Goal: Transaction & Acquisition: Purchase product/service

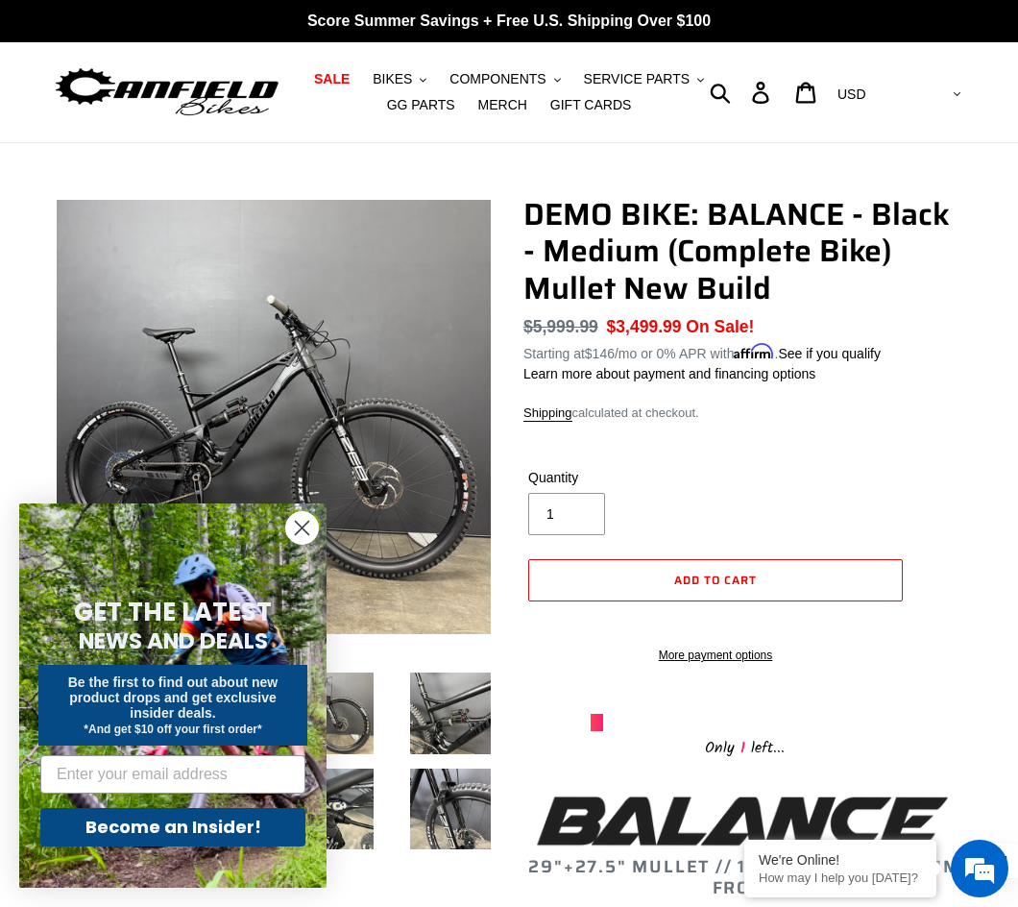
click at [304, 529] on icon "Close dialog" at bounding box center [302, 528] width 13 height 13
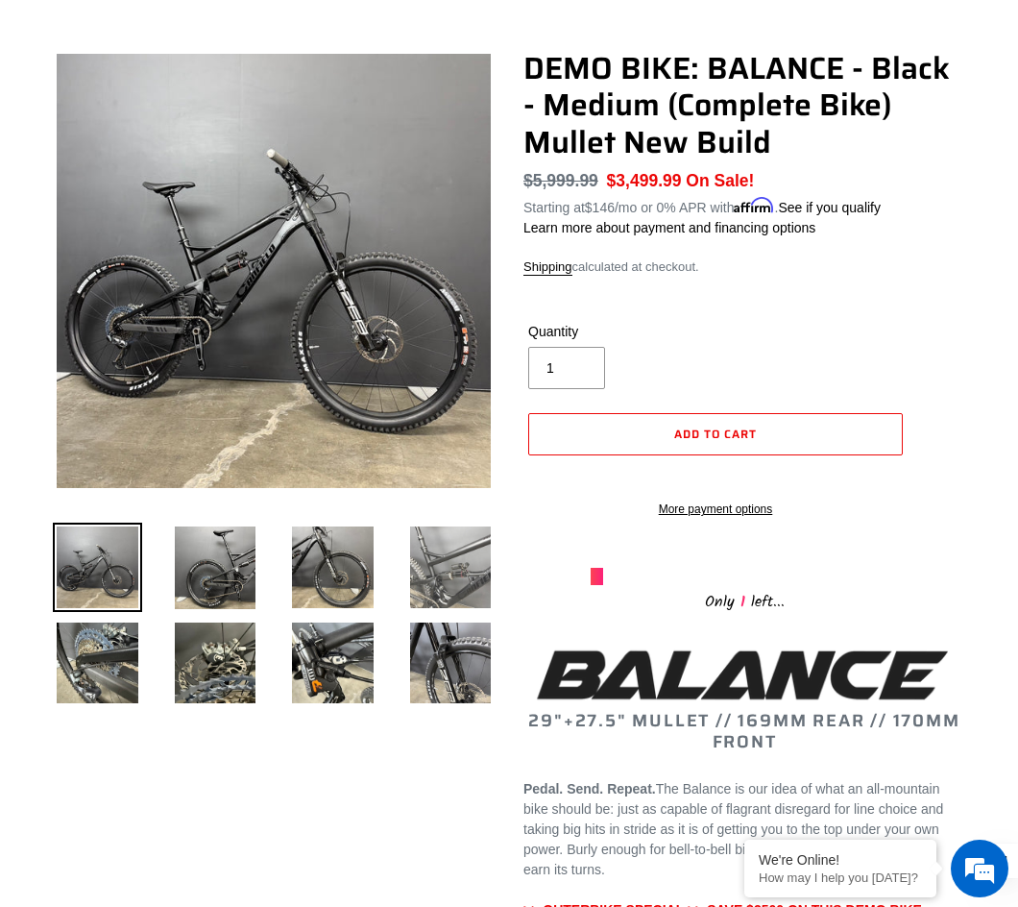
scroll to position [184, 0]
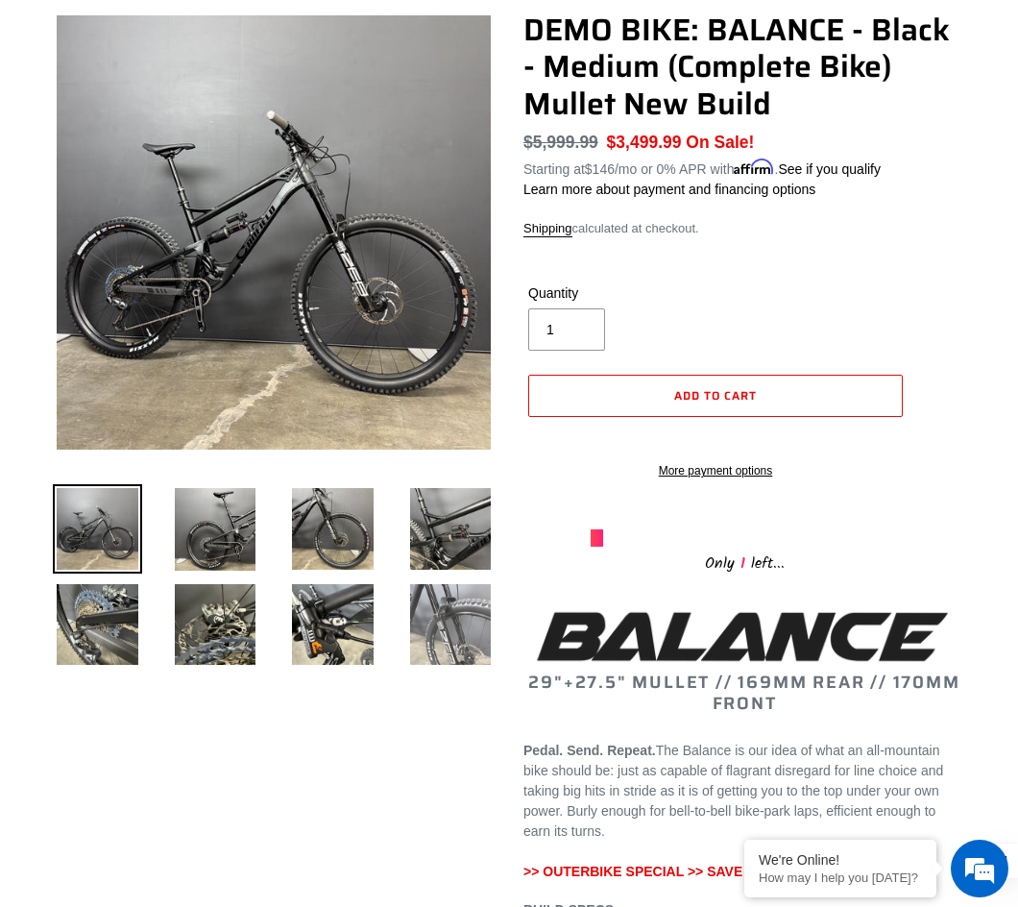
click at [439, 627] on img at bounding box center [450, 624] width 89 height 89
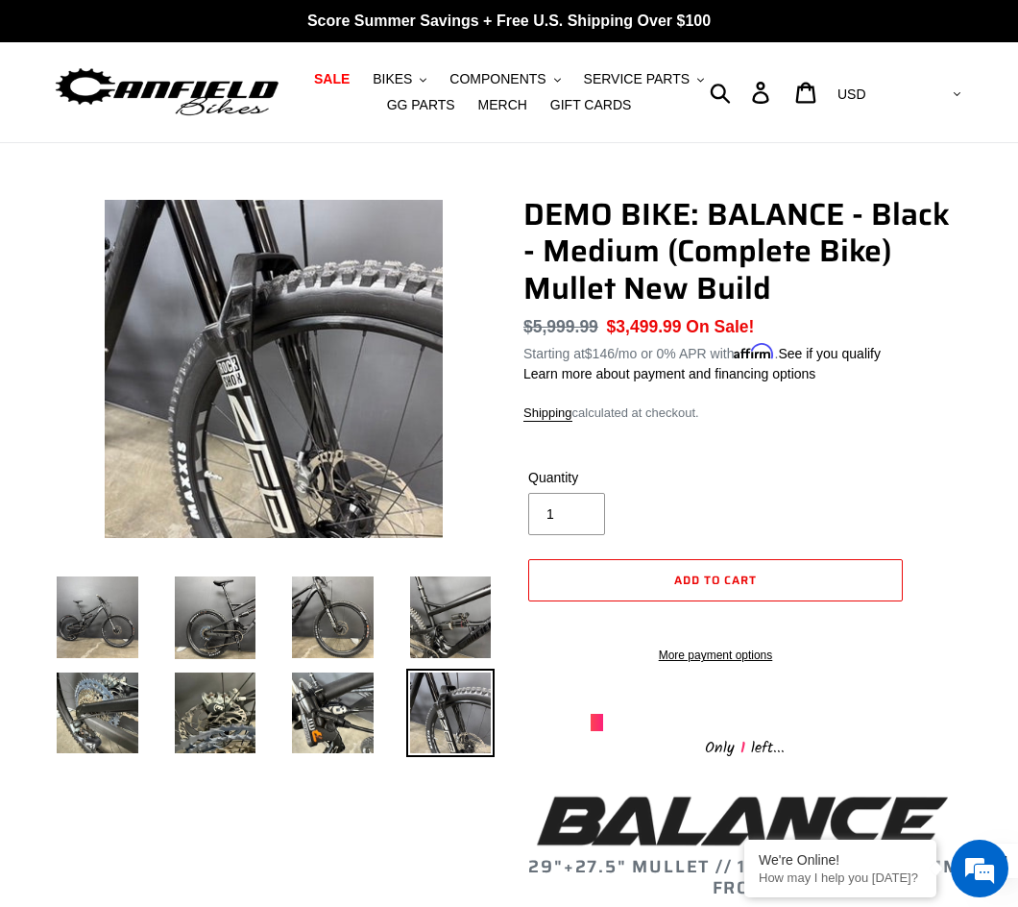
scroll to position [0, 0]
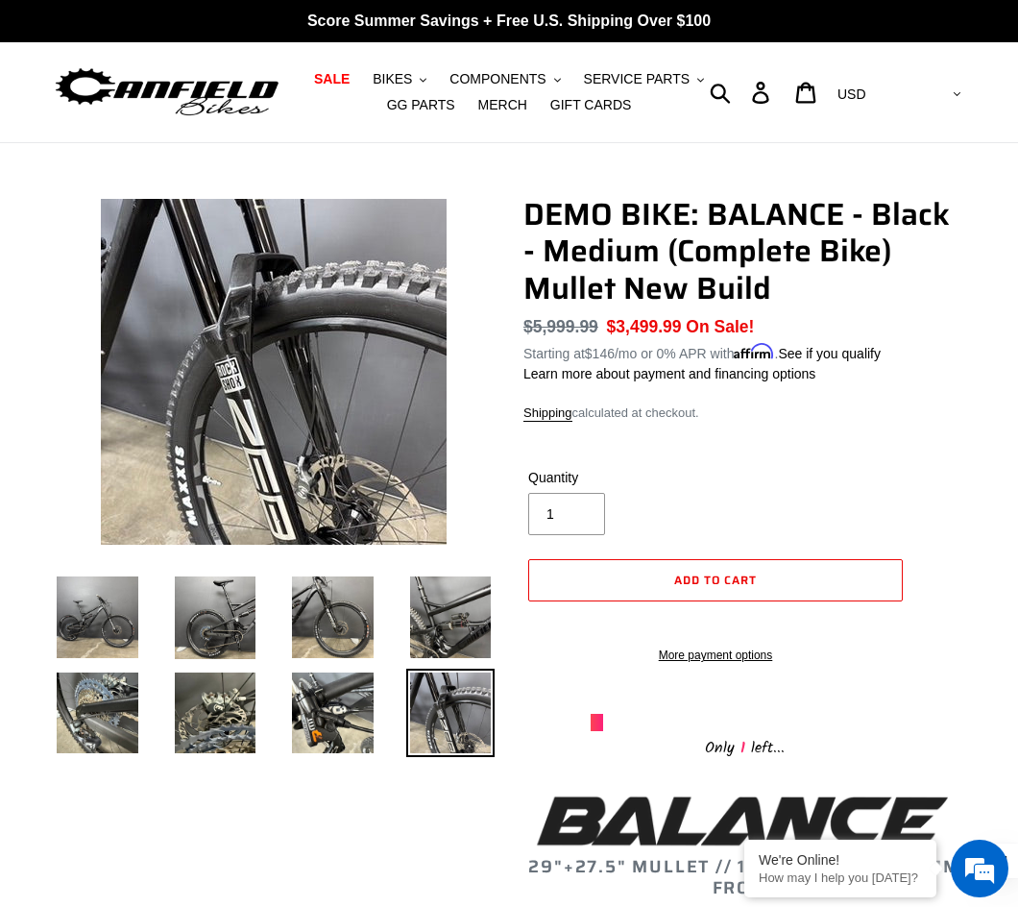
click at [351, 438] on img at bounding box center [274, 372] width 346 height 346
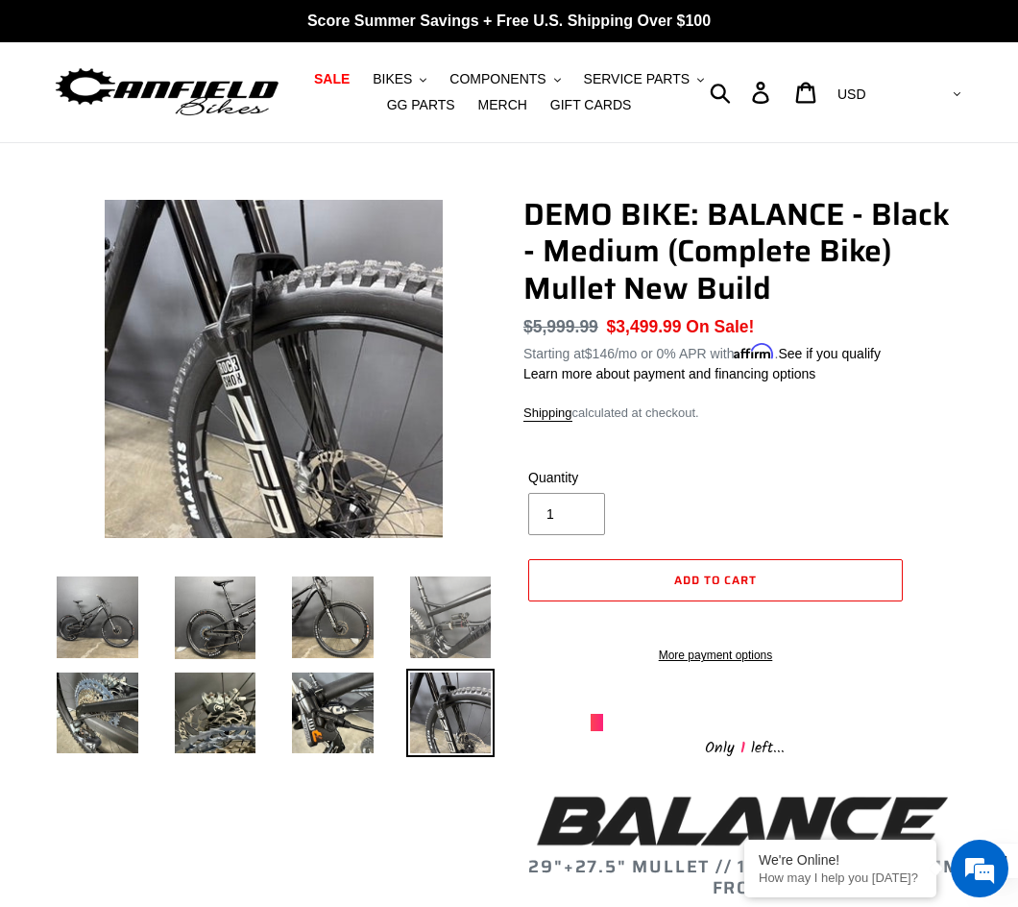
click at [431, 594] on img at bounding box center [450, 617] width 89 height 89
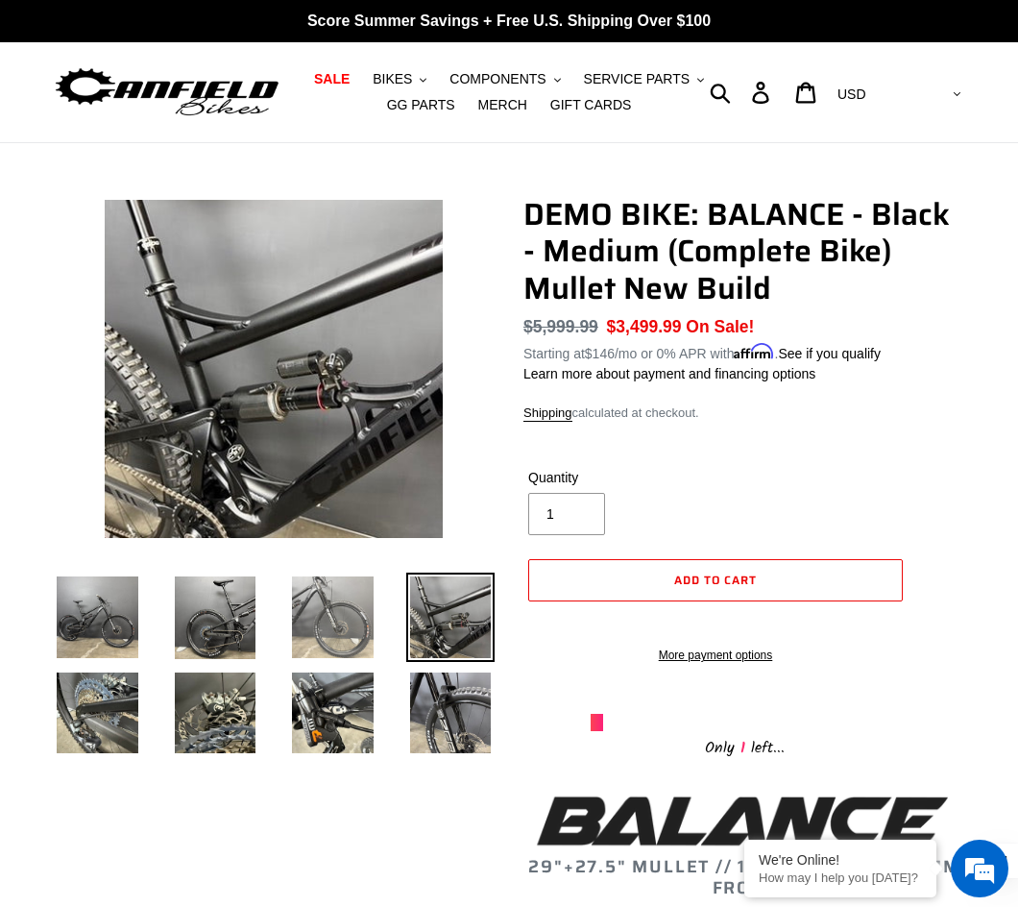
click at [326, 604] on img at bounding box center [332, 617] width 89 height 89
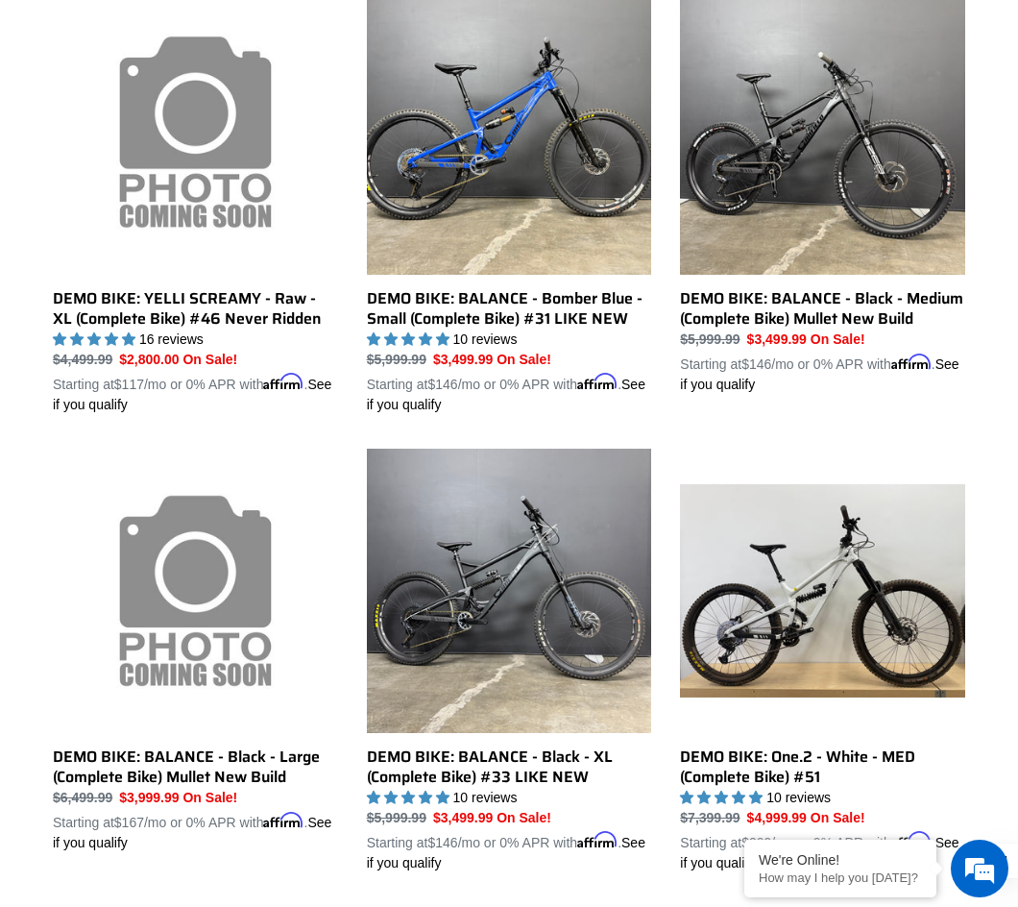
scroll to position [1044, 0]
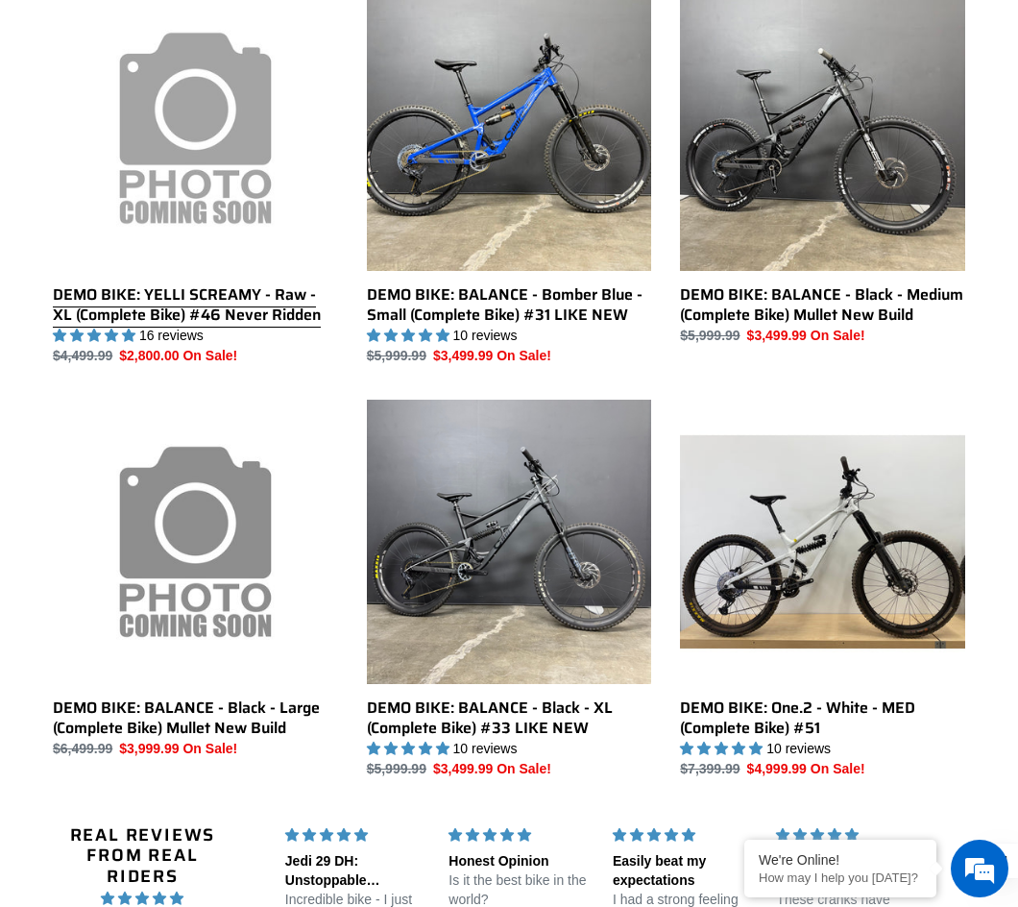
scroll to position [1044, 0]
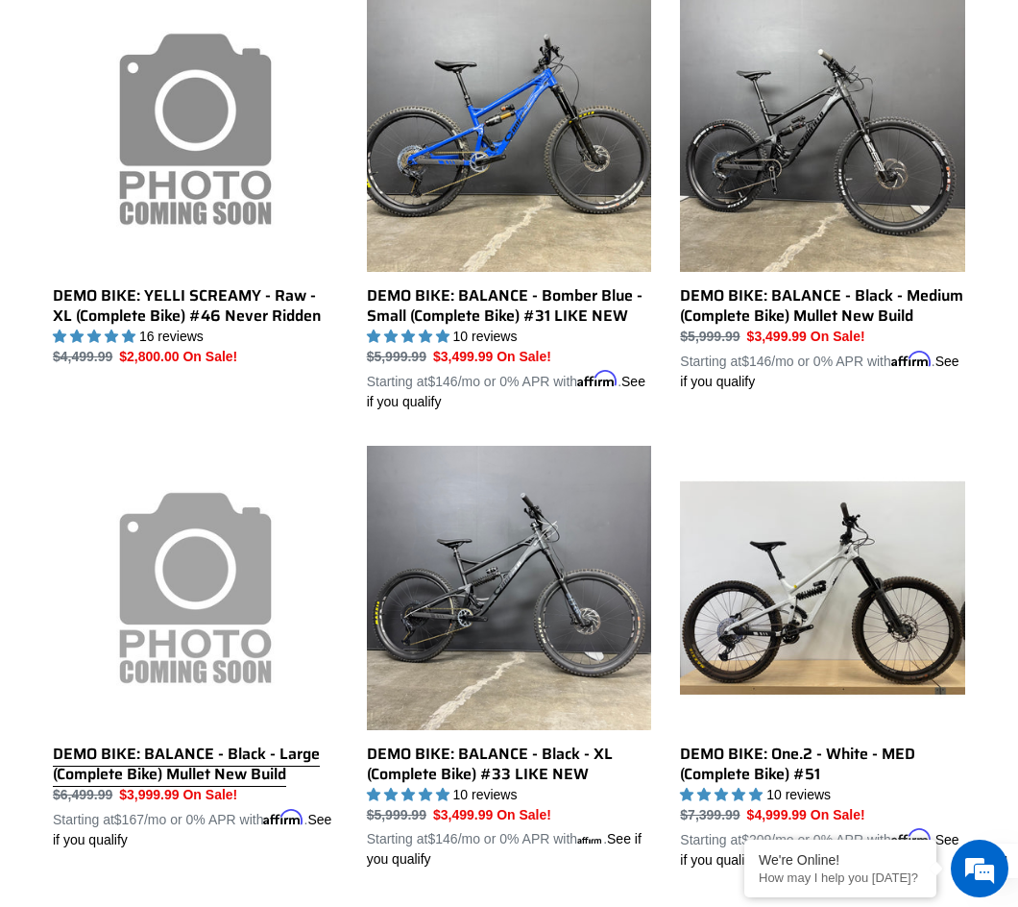
click at [189, 529] on link "DEMO BIKE: BALANCE - Black - Large (Complete Bike) Mullet New Build" at bounding box center [195, 648] width 285 height 405
